Goal: Information Seeking & Learning: Find specific page/section

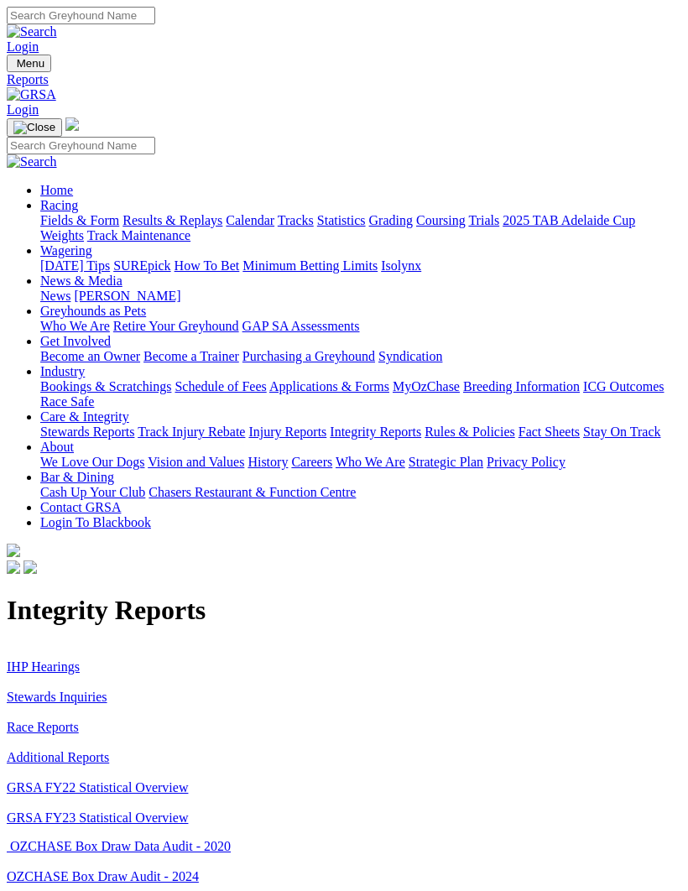
click at [95, 690] on link "Stewards Inquiries" at bounding box center [57, 697] width 101 height 14
click at [62, 659] on link "IHP Hearings" at bounding box center [43, 666] width 73 height 14
